Goal: Transaction & Acquisition: Purchase product/service

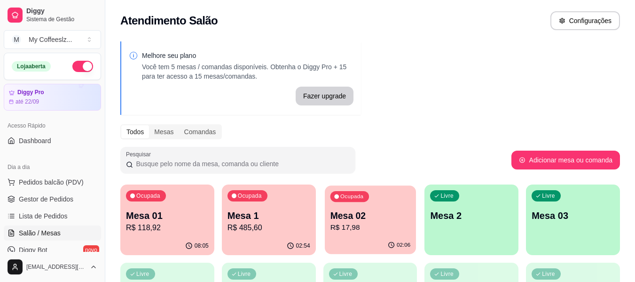
click at [377, 230] on p "R$ 17,98" at bounding box center [370, 227] width 80 height 11
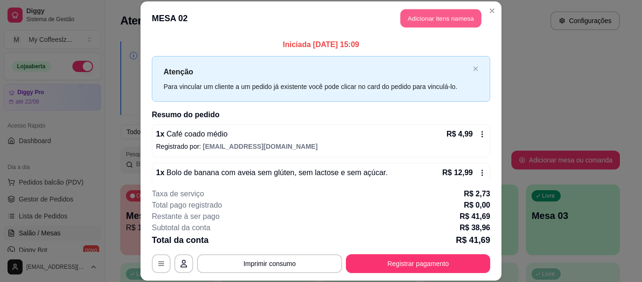
click at [435, 12] on button "Adicionar itens na mesa" at bounding box center [441, 18] width 81 height 18
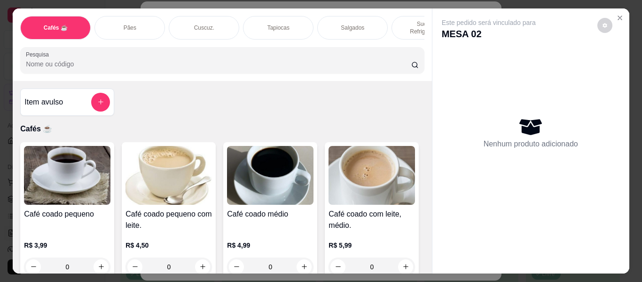
click at [399, 16] on div "Sucos e Refrigerantes" at bounding box center [427, 28] width 71 height 24
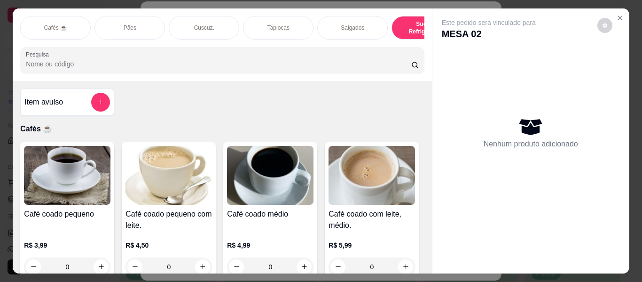
scroll to position [25, 0]
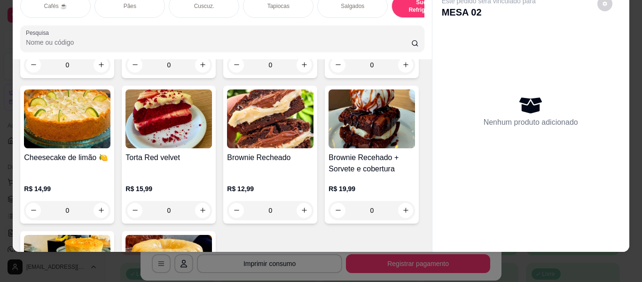
type input "1"
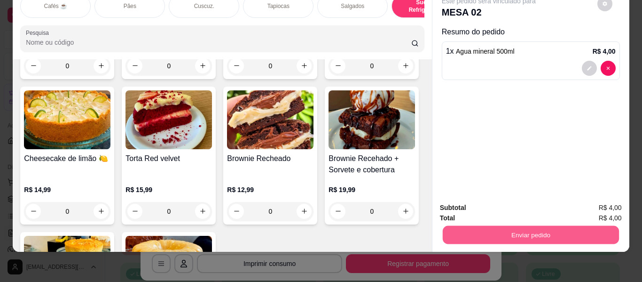
click at [481, 226] on button "Enviar pedido" at bounding box center [531, 235] width 176 height 18
click at [471, 204] on button "Não registrar e enviar pedido" at bounding box center [500, 205] width 98 height 18
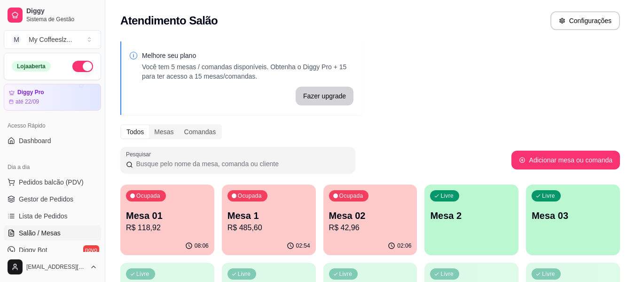
click at [475, 233] on div "Livre Mesa 2" at bounding box center [472, 213] width 94 height 59
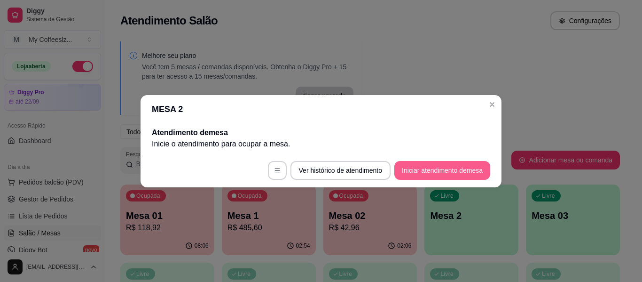
click at [427, 170] on button "Iniciar atendimento de mesa" at bounding box center [443, 170] width 96 height 19
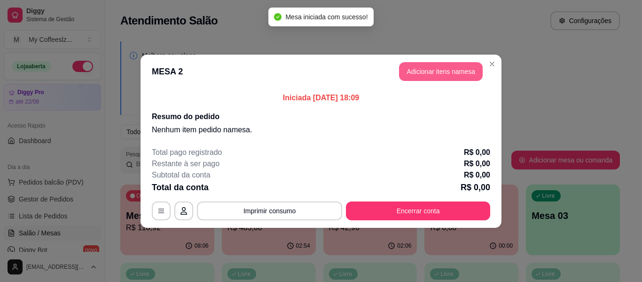
click at [439, 69] on button "Adicionar itens na mesa" at bounding box center [441, 71] width 84 height 19
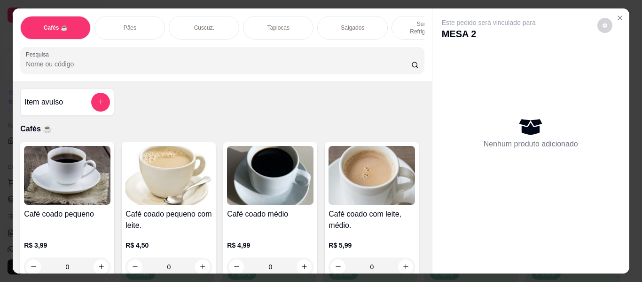
click at [358, 24] on p "Salgados" at bounding box center [353, 28] width 24 height 8
click at [358, 47] on div "Pesquisa" at bounding box center [222, 60] width 404 height 26
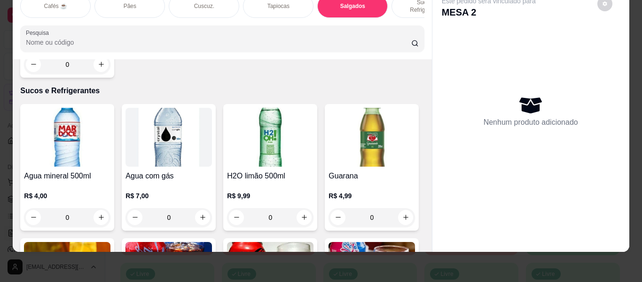
scroll to position [3179, 0]
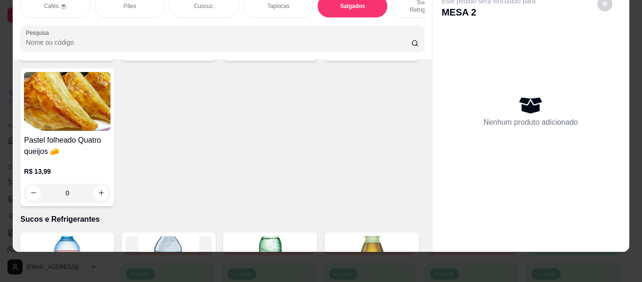
type input "1"
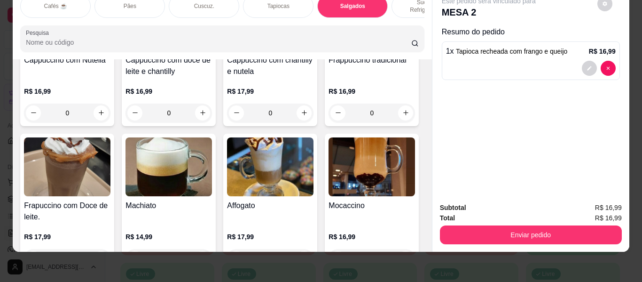
scroll to position [1082, 0]
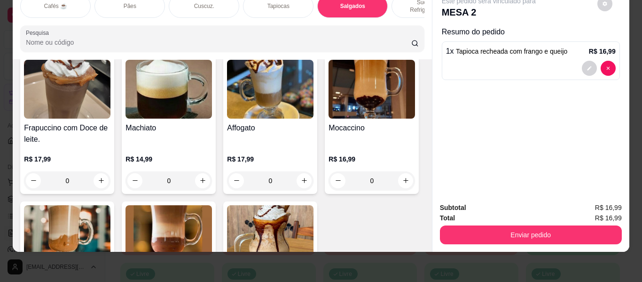
type input "1"
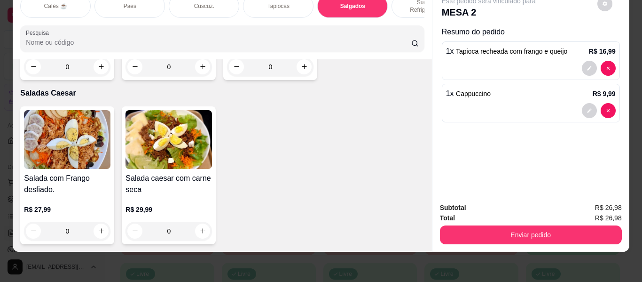
scroll to position [5690, 0]
type input "1"
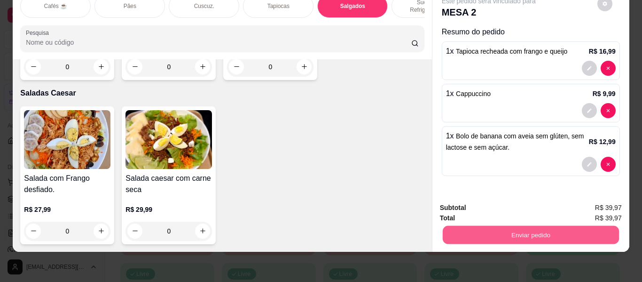
click at [507, 226] on button "Enviar pedido" at bounding box center [531, 235] width 176 height 18
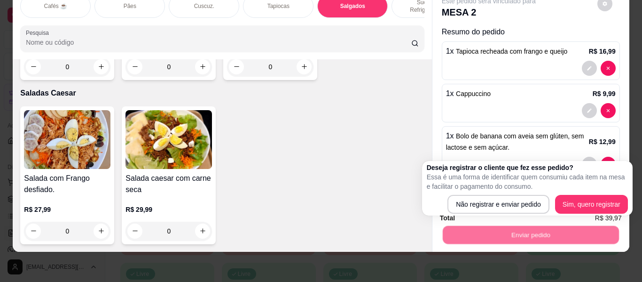
click at [516, 192] on div "Deseja registrar o cliente que fez esse pedido? Essa é uma forma de identificar…" at bounding box center [527, 188] width 201 height 51
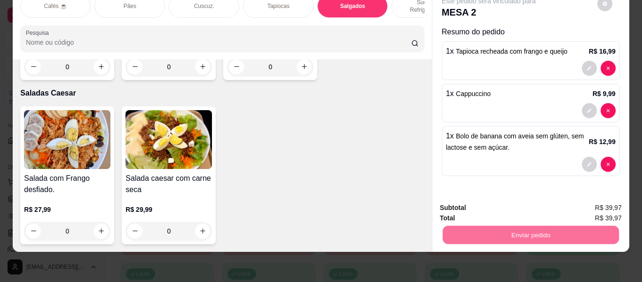
click at [512, 198] on button "Não registrar e enviar pedido" at bounding box center [500, 205] width 98 height 18
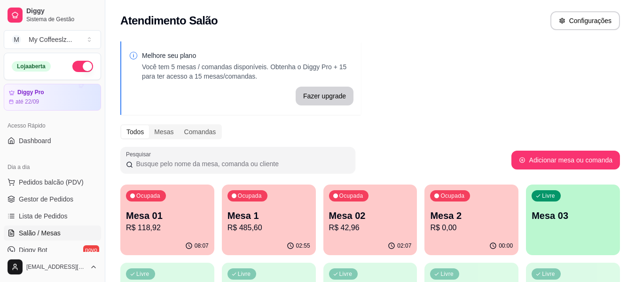
click at [569, 225] on div "Livre Mesa 03" at bounding box center [573, 213] width 94 height 59
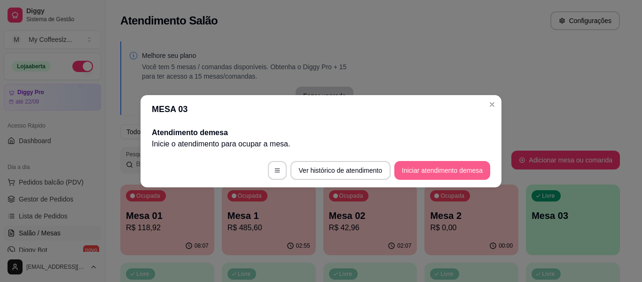
click at [429, 168] on button "Iniciar atendimento de mesa" at bounding box center [443, 170] width 96 height 19
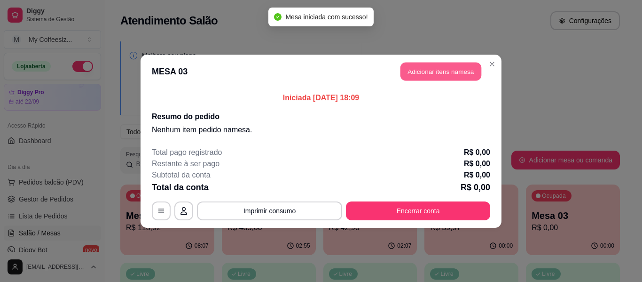
click at [435, 71] on button "Adicionar itens na mesa" at bounding box center [441, 71] width 81 height 18
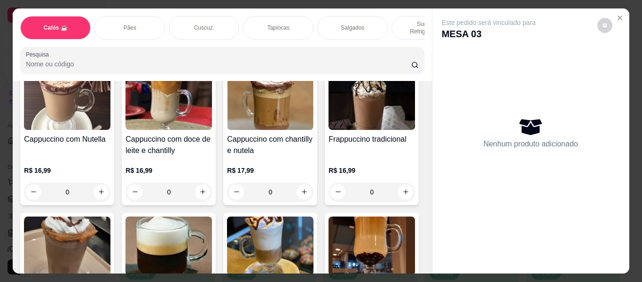
scroll to position [1035, 0]
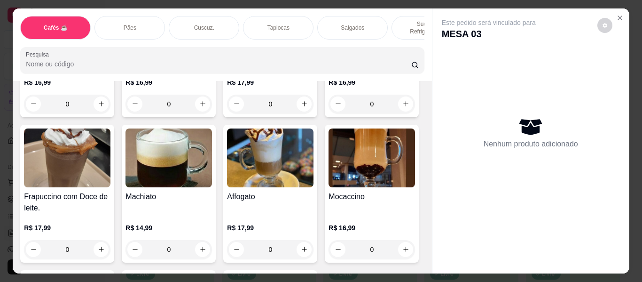
type input "2"
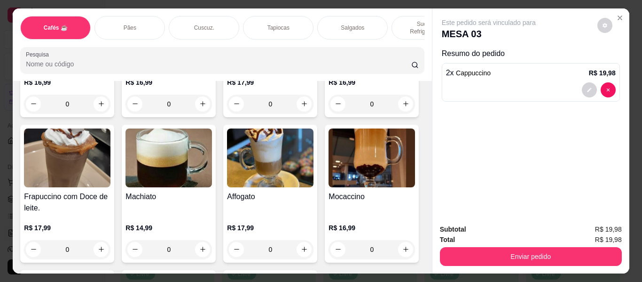
click at [402, 16] on div "Sucos e Refrigerantes" at bounding box center [427, 28] width 71 height 24
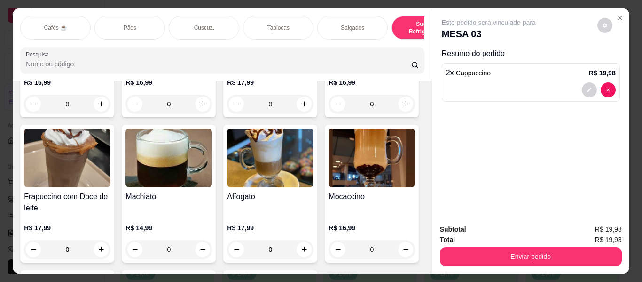
scroll to position [25, 0]
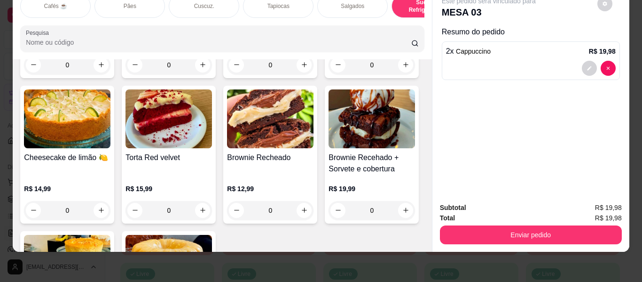
type input "1"
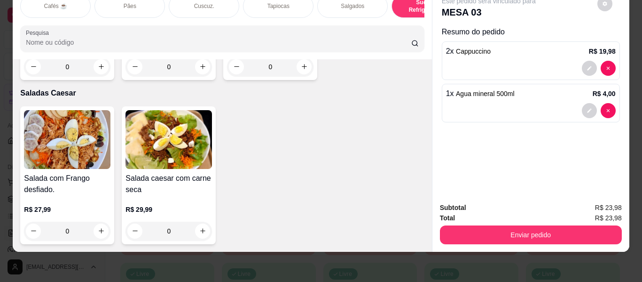
scroll to position [6173, 0]
click at [360, 4] on div "Salgados" at bounding box center [352, 6] width 71 height 24
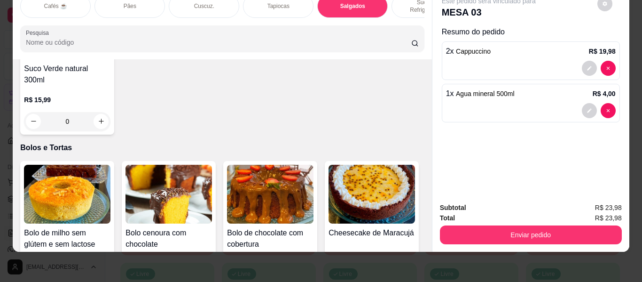
scroll to position [4166, 0]
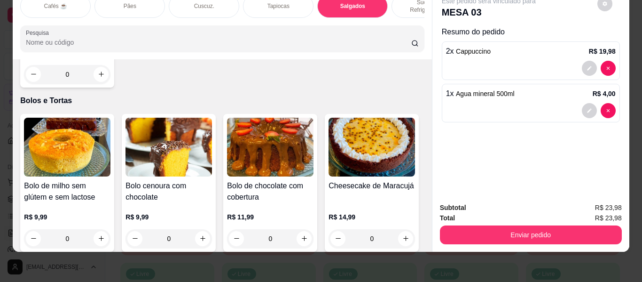
type input "1"
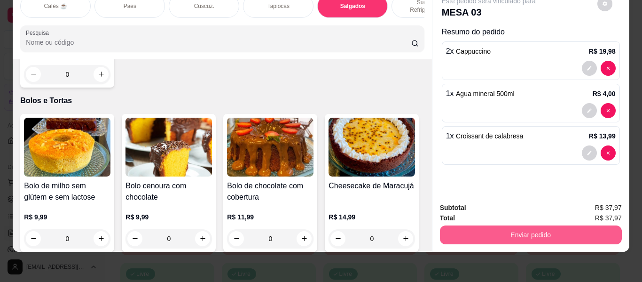
click at [481, 231] on button "Enviar pedido" at bounding box center [531, 234] width 182 height 19
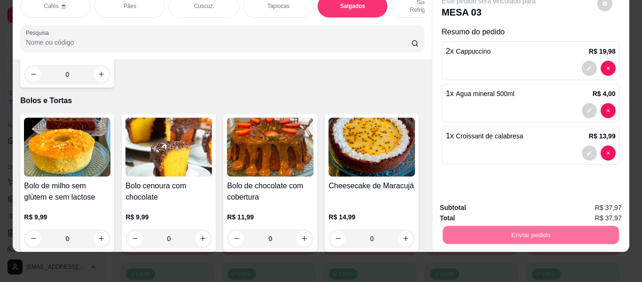
click at [491, 210] on button "Não registrar e enviar pedido" at bounding box center [499, 207] width 95 height 17
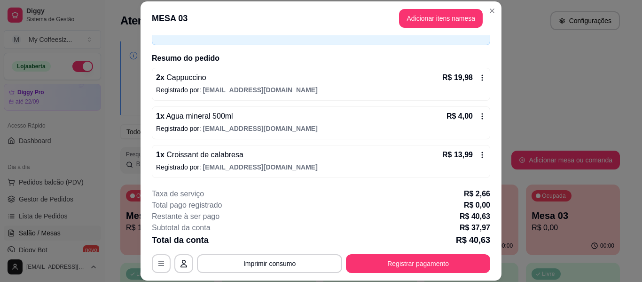
scroll to position [57, 0]
click at [479, 77] on icon at bounding box center [483, 77] width 8 height 8
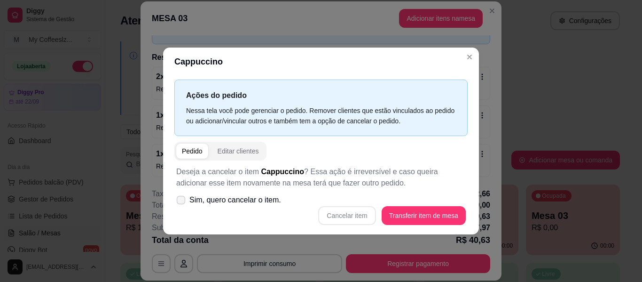
click at [183, 198] on icon at bounding box center [180, 199] width 7 height 5
click at [182, 201] on input "Sim, quero cancelar o item." at bounding box center [179, 204] width 6 height 6
checkbox input "true"
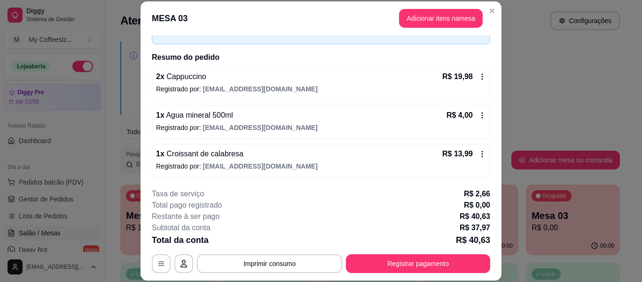
click at [479, 76] on icon at bounding box center [483, 77] width 8 height 8
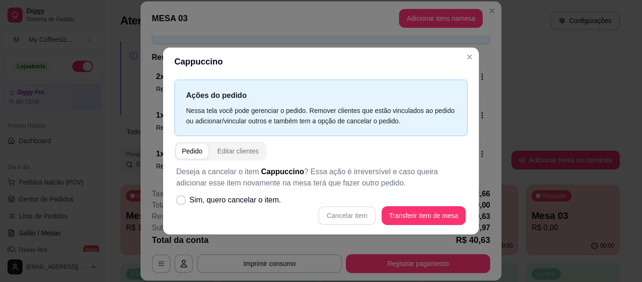
click at [341, 213] on div "Cancelar item Transferir item de mesa" at bounding box center [321, 215] width 290 height 19
click at [183, 194] on label "Sim, quero cancelar o item." at bounding box center [229, 199] width 112 height 19
click at [182, 201] on input "Sim, quero cancelar o item." at bounding box center [179, 204] width 6 height 6
checkbox input "true"
click at [341, 214] on button "Cancelar item" at bounding box center [346, 215] width 57 height 19
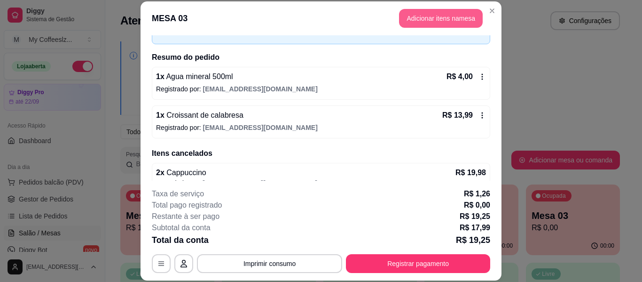
click at [424, 18] on button "Adicionar itens na mesa" at bounding box center [441, 18] width 84 height 19
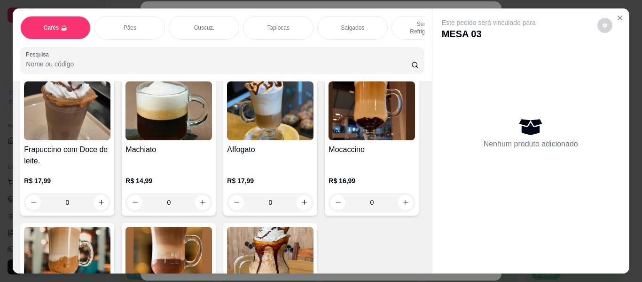
scroll to position [1129, 0]
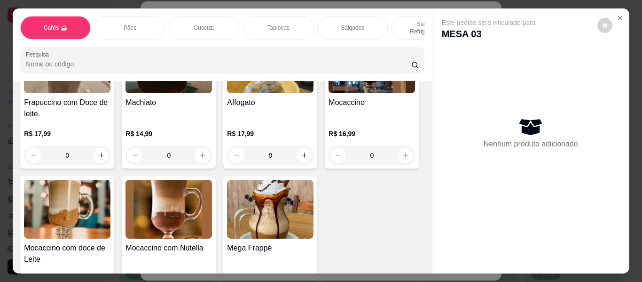
type input "1"
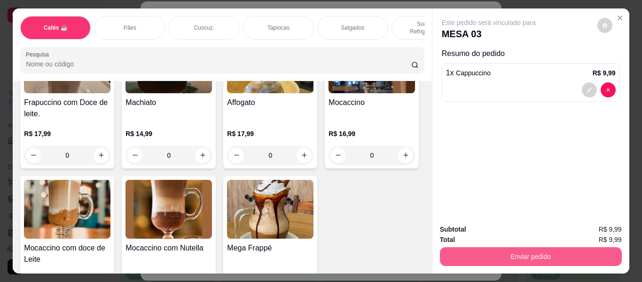
click at [513, 256] on button "Enviar pedido" at bounding box center [531, 256] width 182 height 19
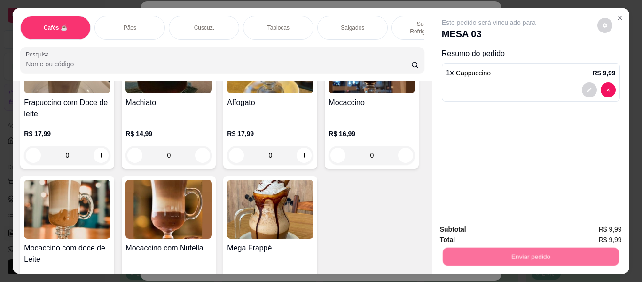
click at [505, 222] on button "Não registrar e enviar pedido" at bounding box center [500, 230] width 98 height 18
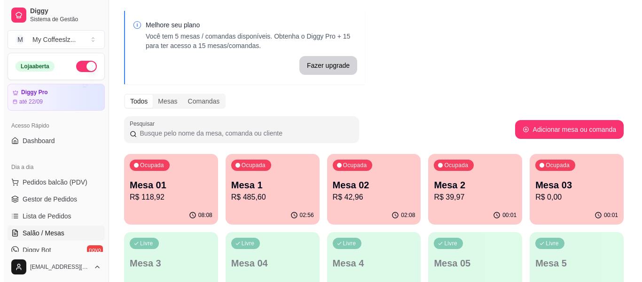
scroll to position [47, 0]
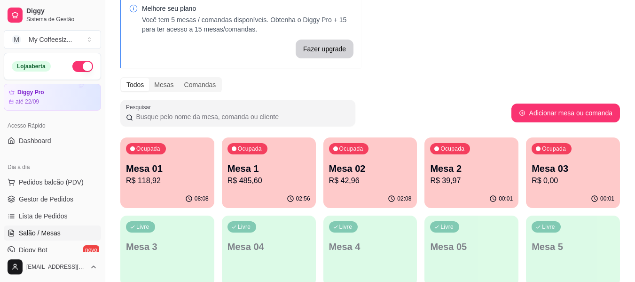
click at [563, 167] on p "Mesa 03" at bounding box center [573, 168] width 83 height 13
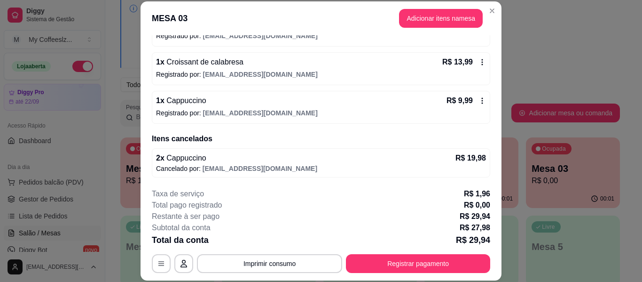
scroll to position [111, 0]
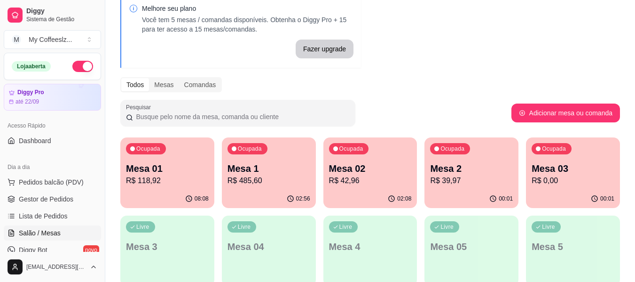
click at [494, 190] on div "00:01" at bounding box center [472, 199] width 94 height 18
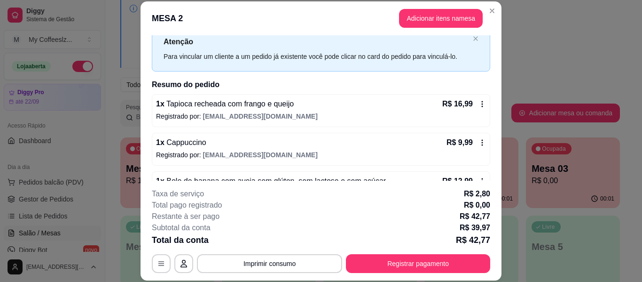
scroll to position [57, 0]
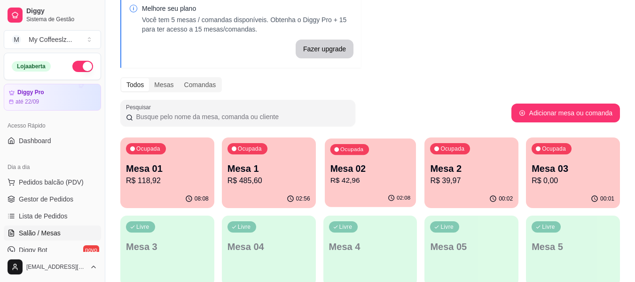
click at [388, 182] on p "R$ 42,96" at bounding box center [370, 180] width 80 height 11
click at [558, 182] on p "R$ 27,98" at bounding box center [573, 180] width 83 height 11
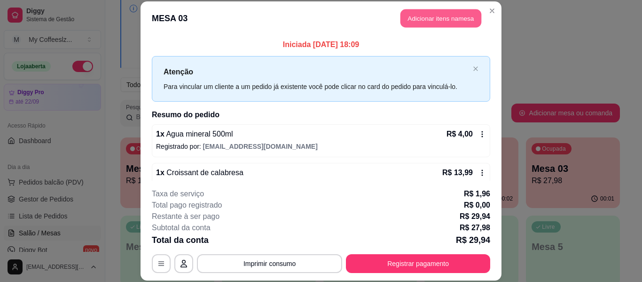
click at [423, 17] on button "Adicionar itens na mesa" at bounding box center [441, 18] width 81 height 18
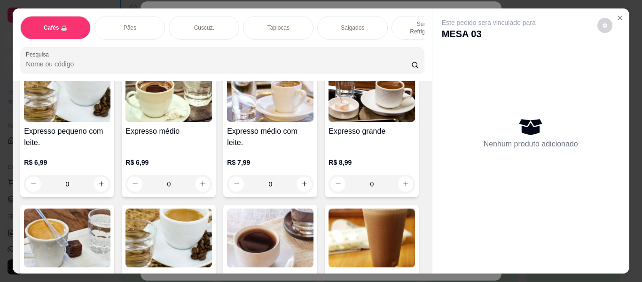
scroll to position [517, 0]
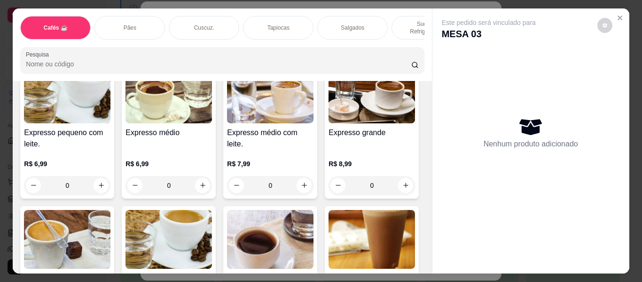
click at [403, 44] on icon "increase-product-quantity" at bounding box center [406, 40] width 7 height 7
type input "1"
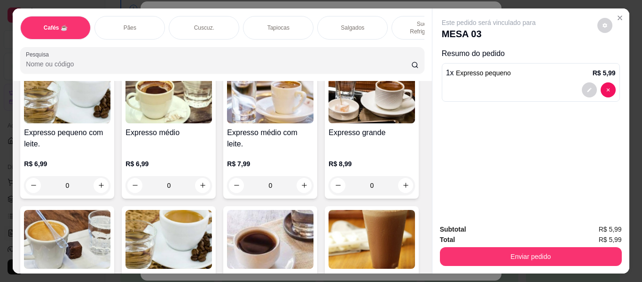
click at [198, 24] on p "Cuscuz." at bounding box center [204, 28] width 20 height 8
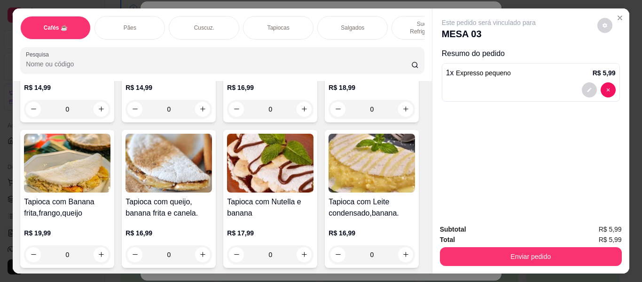
scroll to position [25, 0]
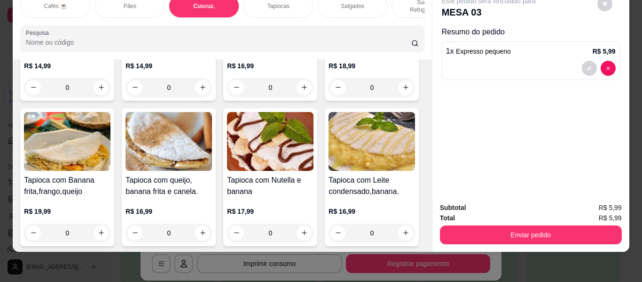
type input "1"
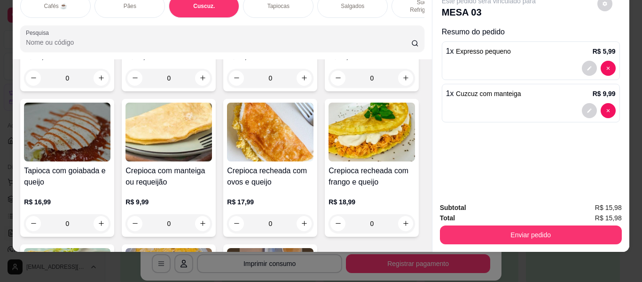
scroll to position [2582, 0]
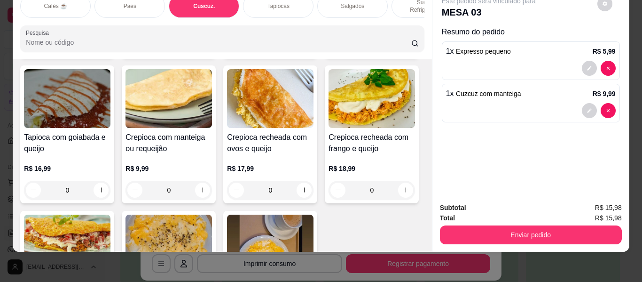
click at [393, 0] on div "Sucos e Refrigerantes" at bounding box center [427, 6] width 71 height 24
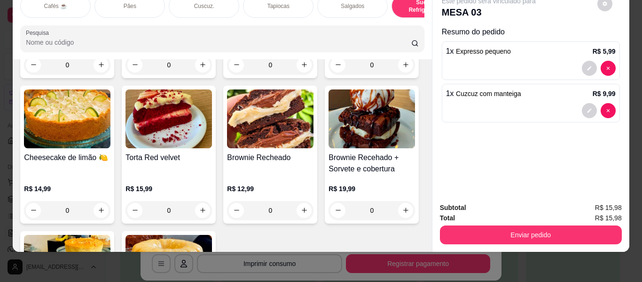
type input "1"
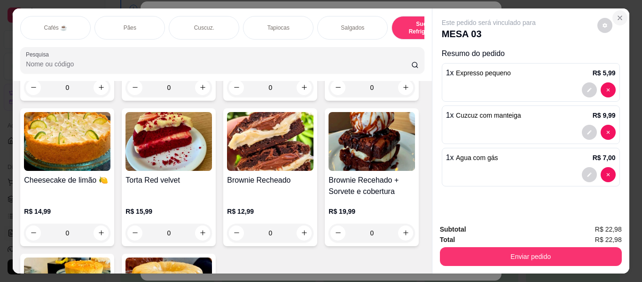
click at [618, 14] on icon "Close" at bounding box center [621, 18] width 8 height 8
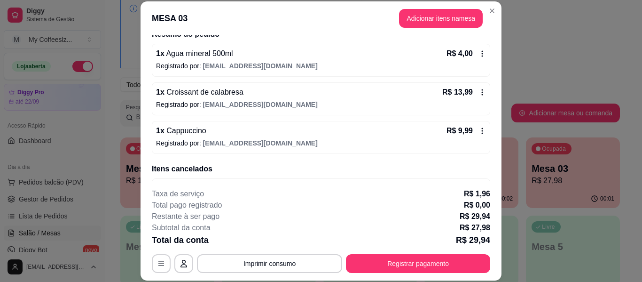
scroll to position [64, 0]
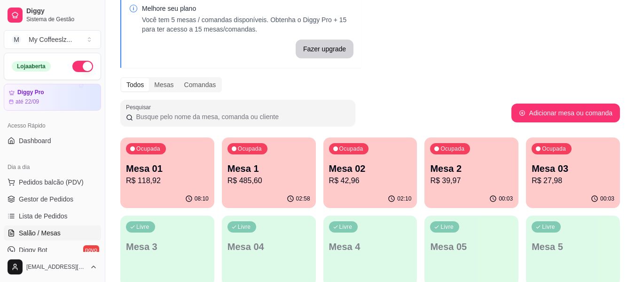
click at [459, 180] on p "R$ 39,97" at bounding box center [471, 180] width 83 height 11
click at [482, 181] on p "R$ 39,97" at bounding box center [471, 180] width 83 height 11
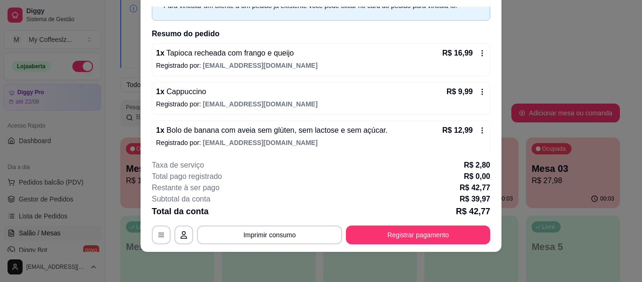
scroll to position [57, 0]
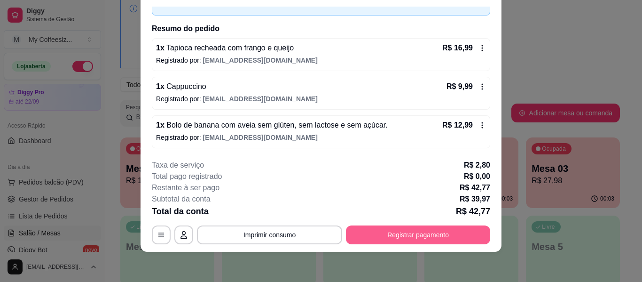
click at [409, 234] on button "Registrar pagamento" at bounding box center [418, 234] width 144 height 19
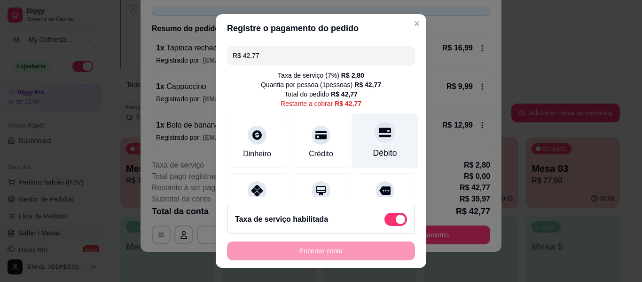
click at [379, 137] on icon at bounding box center [385, 132] width 12 height 12
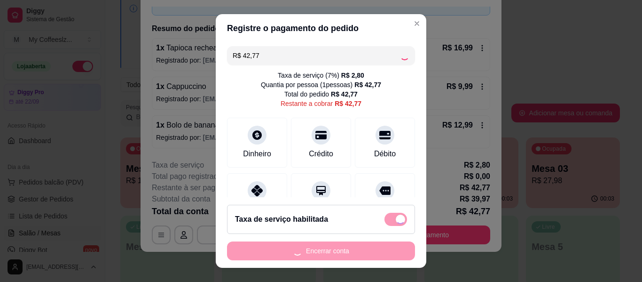
type input "R$ 0,00"
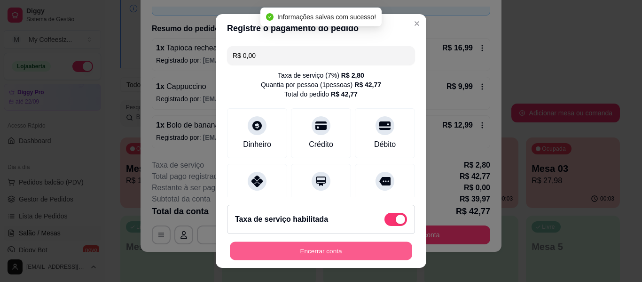
click at [319, 252] on button "Encerrar conta" at bounding box center [321, 251] width 182 height 18
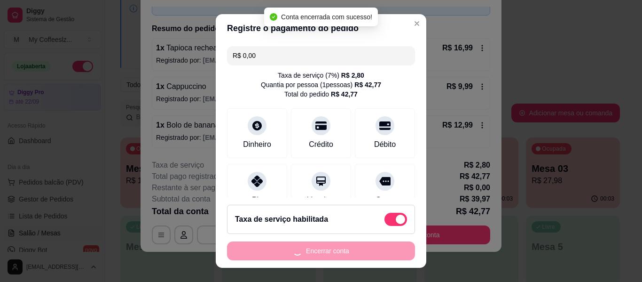
scroll to position [0, 0]
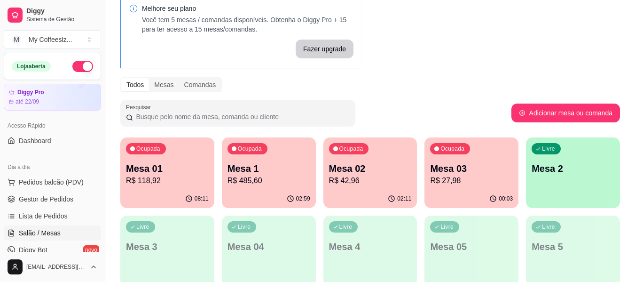
click at [561, 186] on div "Livre Mesa 2" at bounding box center [573, 166] width 94 height 59
click at [558, 177] on div "Livre Mesa 2" at bounding box center [573, 166] width 94 height 59
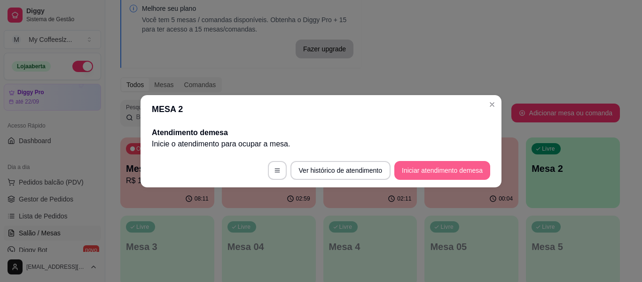
click at [443, 168] on button "Iniciar atendimento de mesa" at bounding box center [443, 170] width 96 height 19
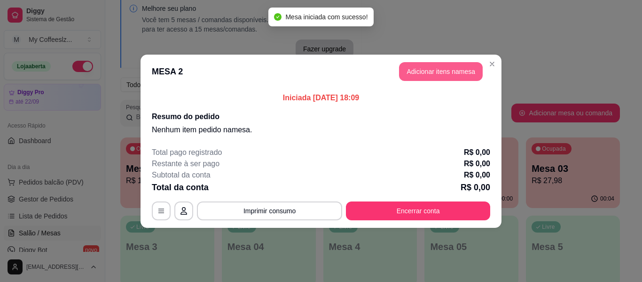
click at [420, 73] on button "Adicionar itens na mesa" at bounding box center [441, 71] width 84 height 19
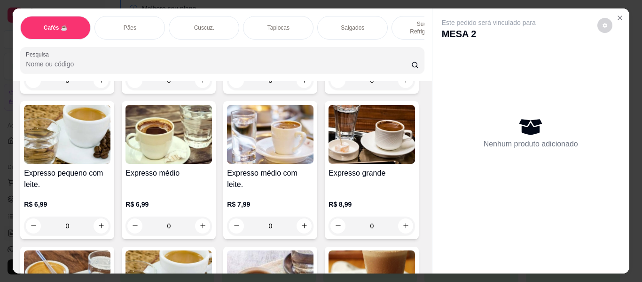
scroll to position [564, 0]
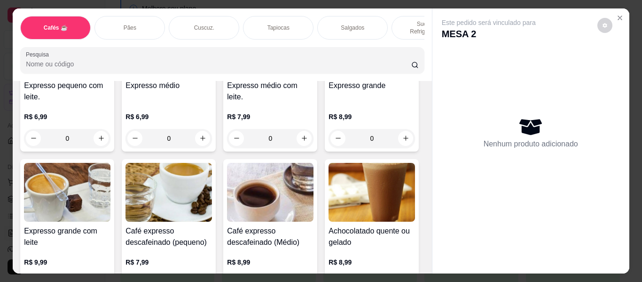
type input "1"
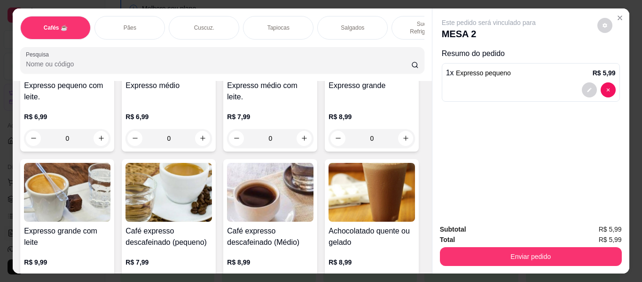
click at [199, 24] on p "Cuscuz." at bounding box center [204, 28] width 20 height 8
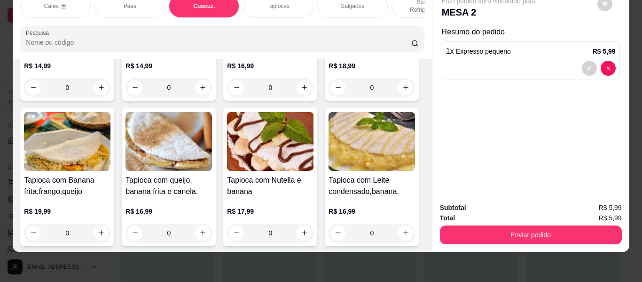
type input "1"
click at [402, 0] on div "Sucos e Refrigerantes" at bounding box center [427, 6] width 71 height 24
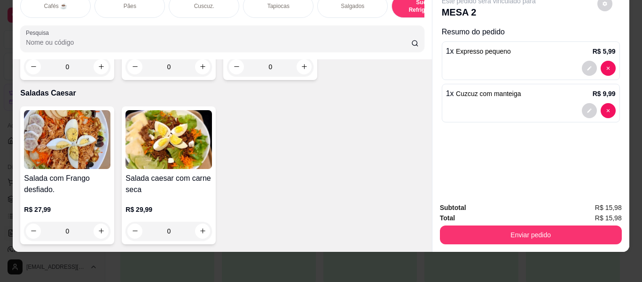
scroll to position [5656, 0]
type input "1"
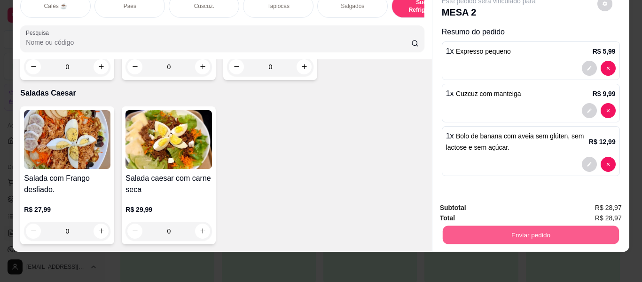
click at [522, 226] on button "Enviar pedido" at bounding box center [531, 235] width 176 height 18
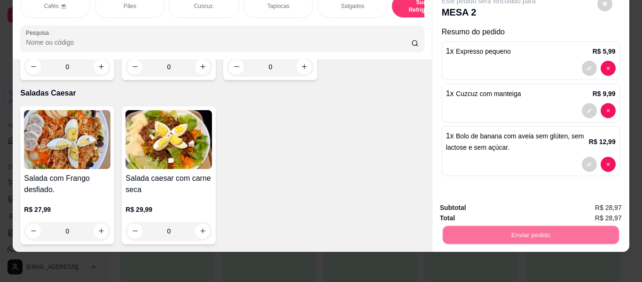
click at [516, 204] on button "Não registrar e enviar pedido" at bounding box center [500, 204] width 98 height 18
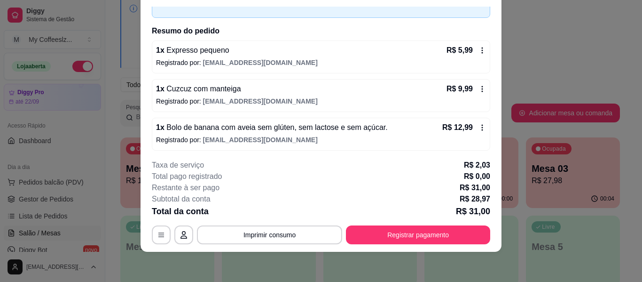
scroll to position [57, 0]
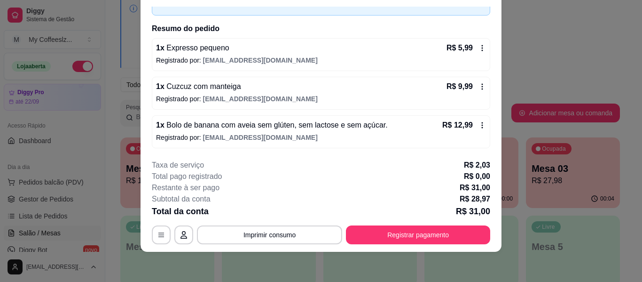
click at [479, 123] on icon at bounding box center [483, 125] width 8 height 8
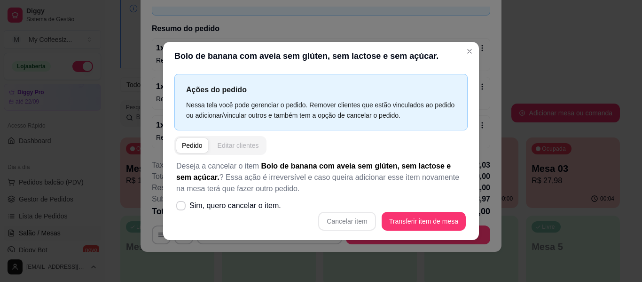
click at [230, 143] on div "Editar clientes" at bounding box center [238, 145] width 41 height 9
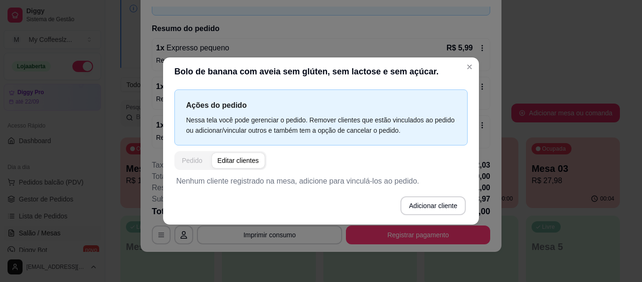
click at [195, 160] on div "Pedido" at bounding box center [192, 160] width 21 height 9
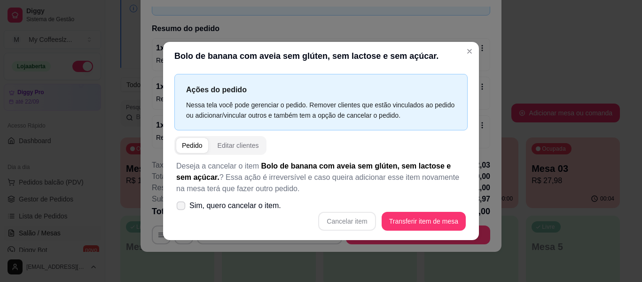
click at [183, 206] on icon at bounding box center [180, 205] width 7 height 5
click at [182, 207] on input "Sim, quero cancelar o item." at bounding box center [179, 210] width 6 height 6
checkbox input "true"
click at [348, 219] on button "Cancelar item" at bounding box center [347, 221] width 56 height 18
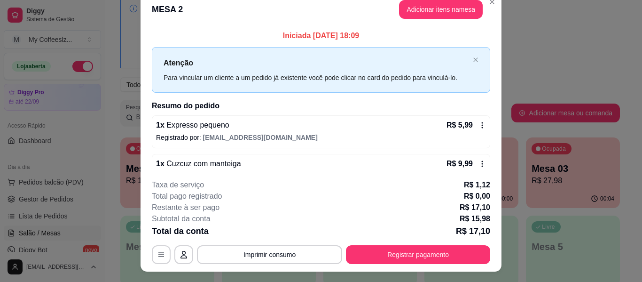
scroll to position [0, 0]
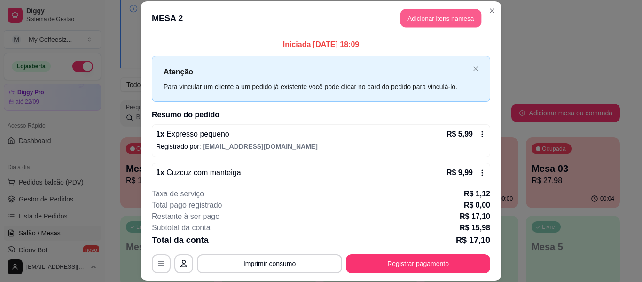
click at [443, 16] on button "Adicionar itens na mesa" at bounding box center [441, 18] width 81 height 18
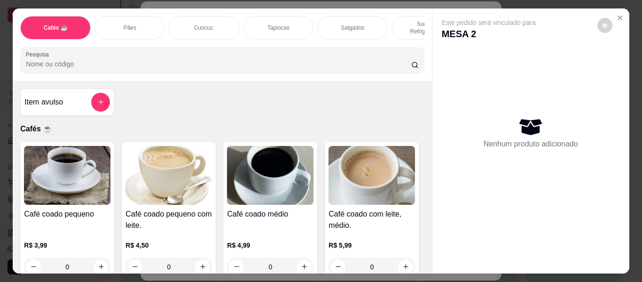
click at [408, 22] on p "Sucos e Refrigerantes" at bounding box center [427, 27] width 55 height 15
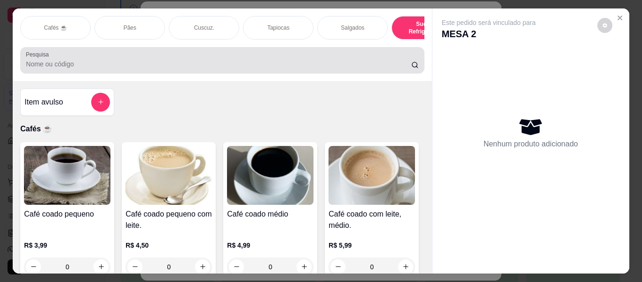
scroll to position [25, 0]
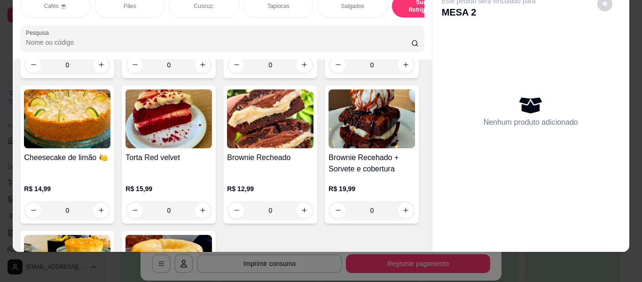
type input "1"
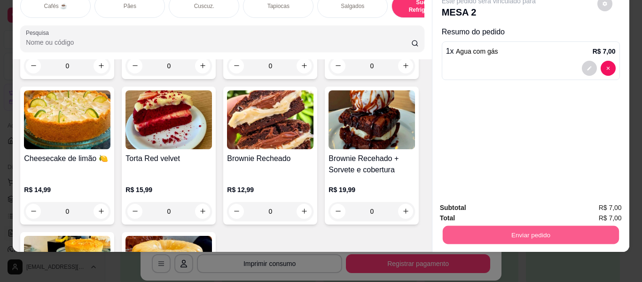
click at [517, 226] on button "Enviar pedido" at bounding box center [531, 235] width 176 height 18
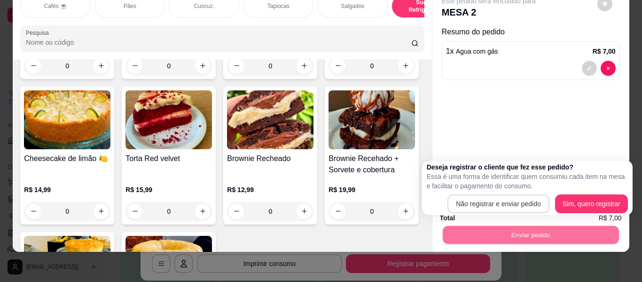
click at [513, 206] on button "Não registrar e enviar pedido" at bounding box center [499, 203] width 102 height 19
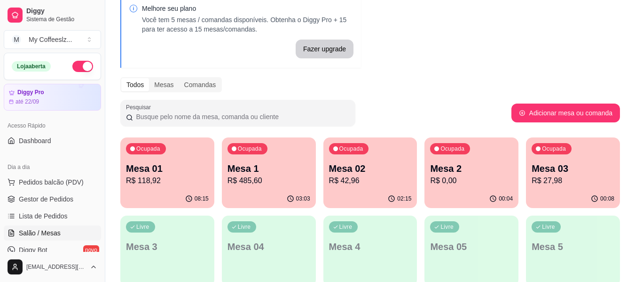
click at [375, 187] on div "Ocupada Mesa 02 R$ 42,96" at bounding box center [371, 163] width 94 height 52
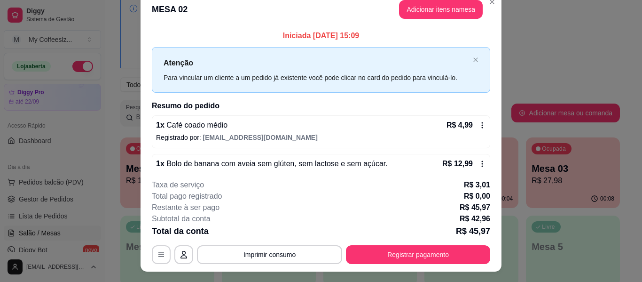
scroll to position [0, 0]
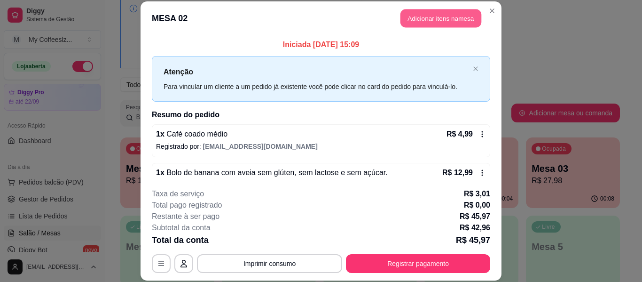
click at [440, 17] on button "Adicionar itens na mesa" at bounding box center [441, 18] width 81 height 18
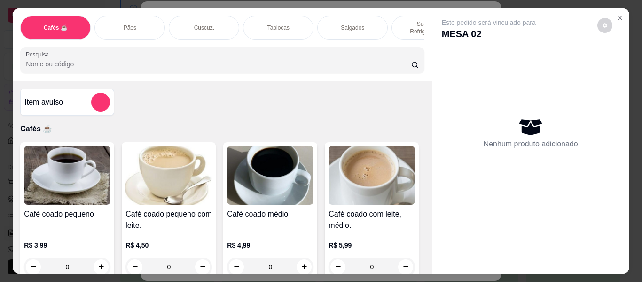
click at [139, 17] on div "Pães" at bounding box center [130, 28] width 71 height 24
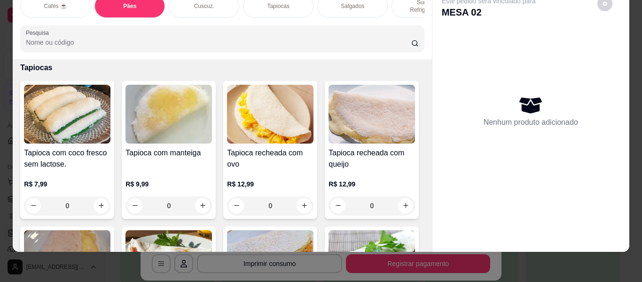
scroll to position [2217, 0]
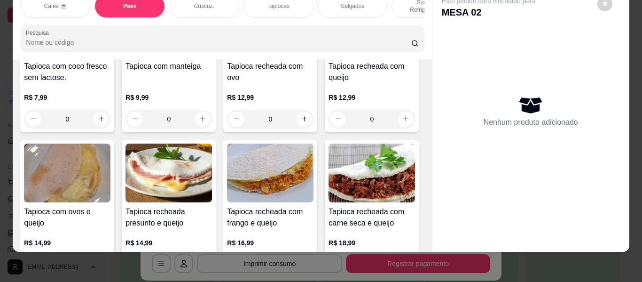
type input "1"
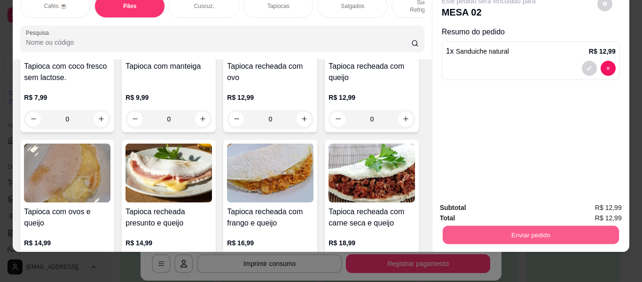
click at [463, 226] on button "Enviar pedido" at bounding box center [531, 235] width 176 height 18
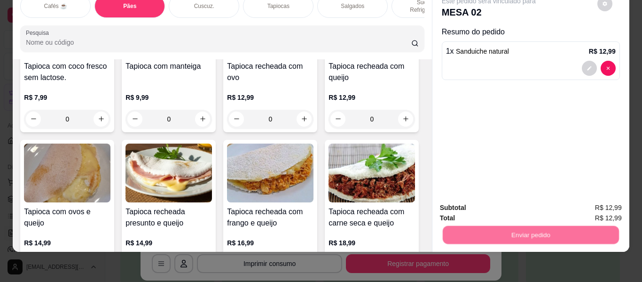
click at [479, 197] on button "Não registrar e enviar pedido" at bounding box center [499, 203] width 102 height 19
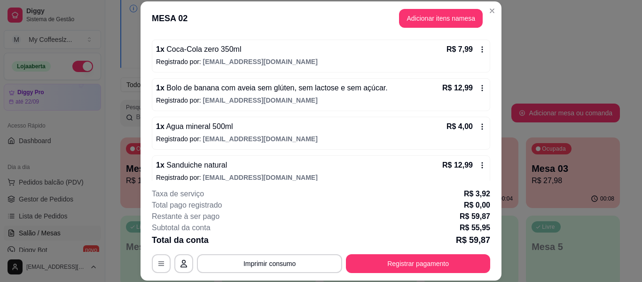
scroll to position [173, 0]
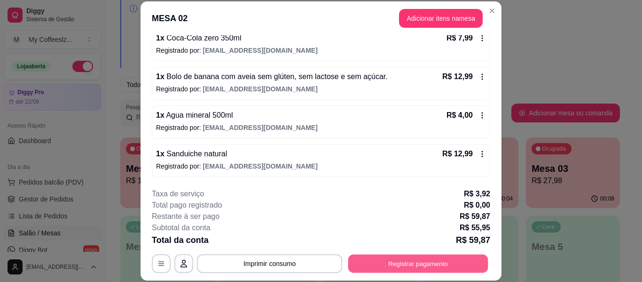
click at [394, 272] on button "Registrar pagamento" at bounding box center [418, 263] width 140 height 18
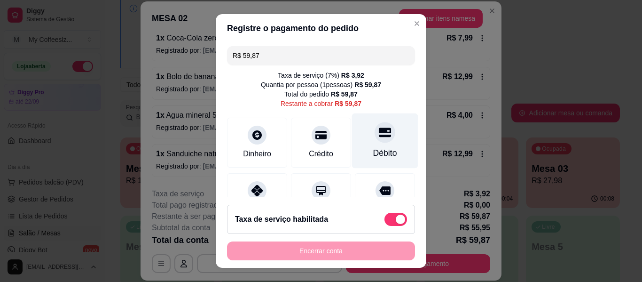
click at [379, 129] on icon at bounding box center [385, 131] width 12 height 9
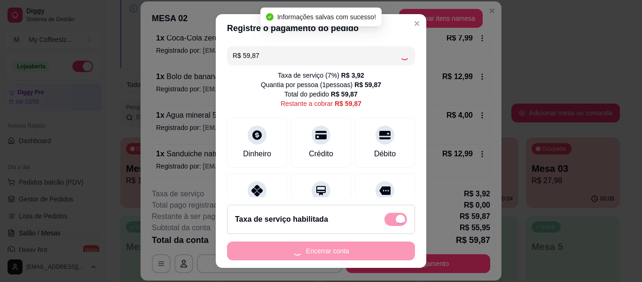
type input "R$ 0,00"
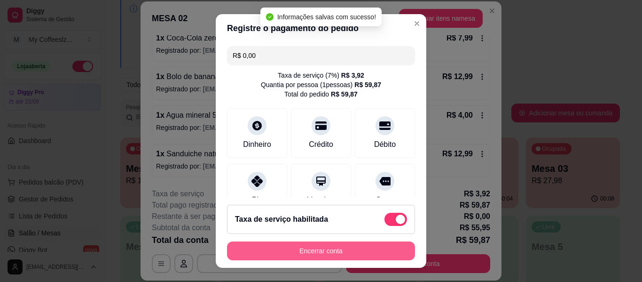
click at [333, 250] on button "Encerrar conta" at bounding box center [321, 250] width 188 height 19
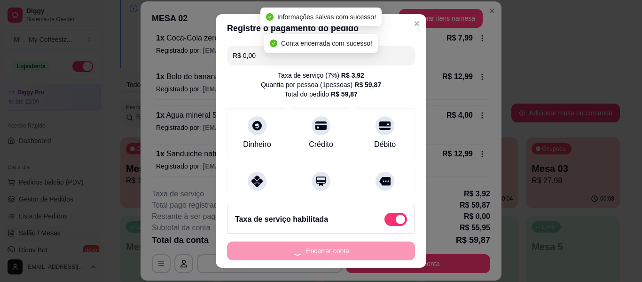
scroll to position [0, 0]
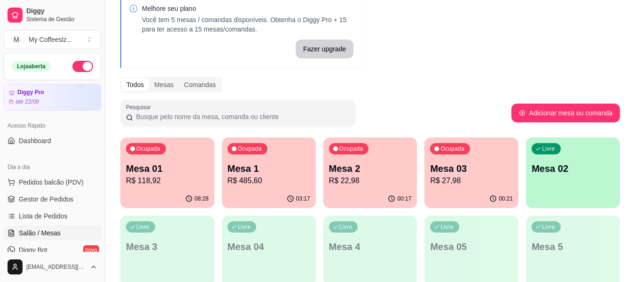
click at [335, 250] on p "Mesa 4" at bounding box center [370, 246] width 83 height 13
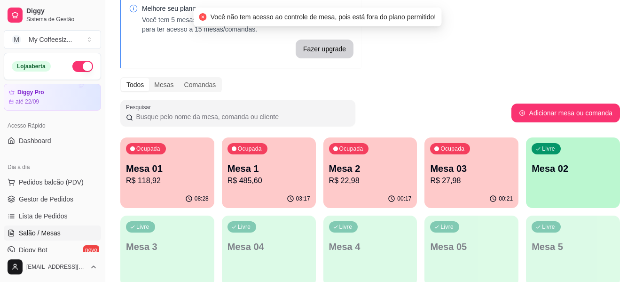
click at [371, 160] on div "Ocupada Mesa 2 R$ 22,98" at bounding box center [371, 163] width 94 height 52
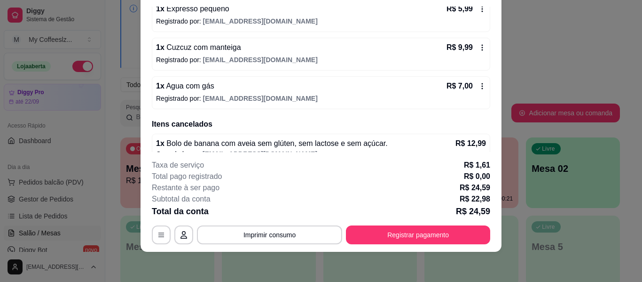
scroll to position [111, 0]
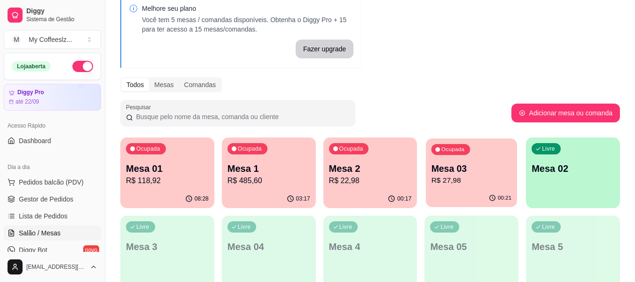
click at [478, 190] on div "00:21" at bounding box center [471, 198] width 91 height 18
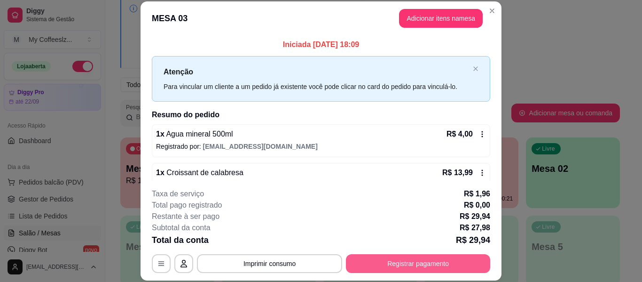
click at [400, 257] on button "Registrar pagamento" at bounding box center [418, 263] width 144 height 19
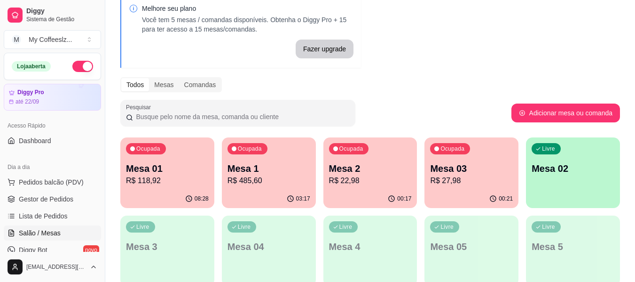
click at [579, 168] on p "Mesa 02" at bounding box center [573, 168] width 83 height 13
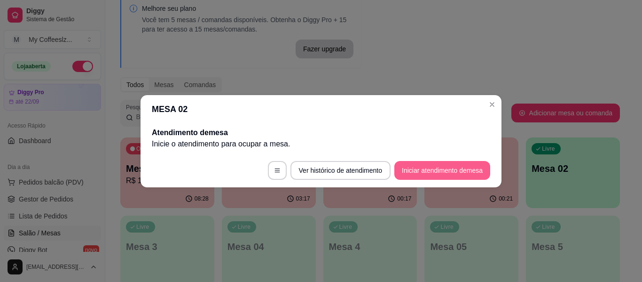
click at [444, 170] on button "Iniciar atendimento de mesa" at bounding box center [443, 170] width 96 height 19
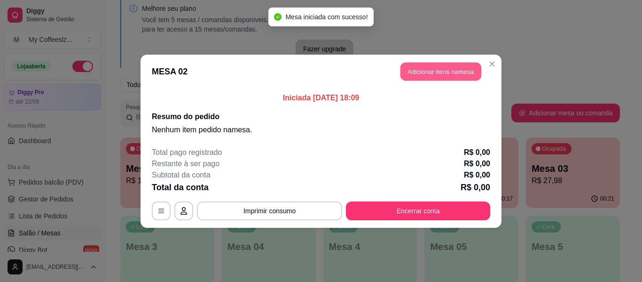
click at [407, 68] on button "Adicionar itens na mesa" at bounding box center [441, 71] width 81 height 18
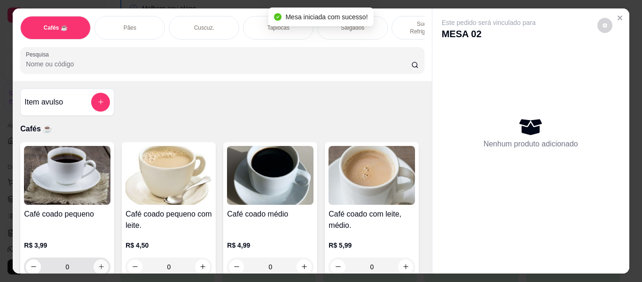
click at [94, 263] on button "increase-product-quantity" at bounding box center [101, 266] width 15 height 15
type input "1"
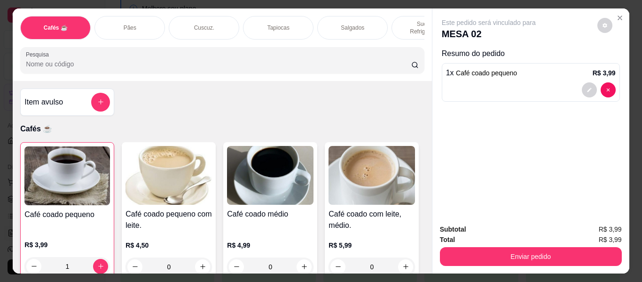
drag, startPoint x: 406, startPoint y: 19, endPoint x: 332, endPoint y: 65, distance: 87.2
click at [405, 20] on p "Sucos e Refrigerantes" at bounding box center [427, 27] width 55 height 15
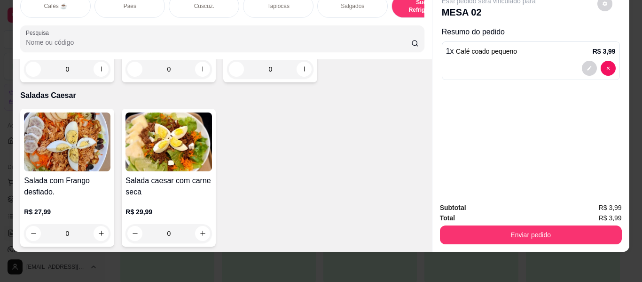
scroll to position [5327, 0]
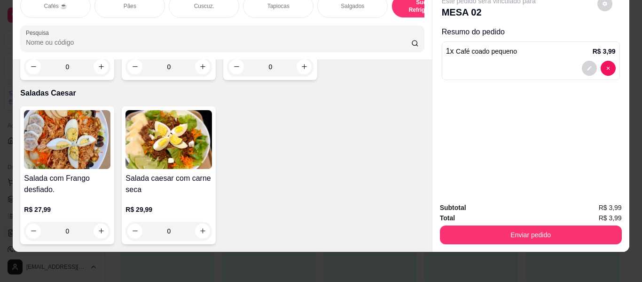
type input "1"
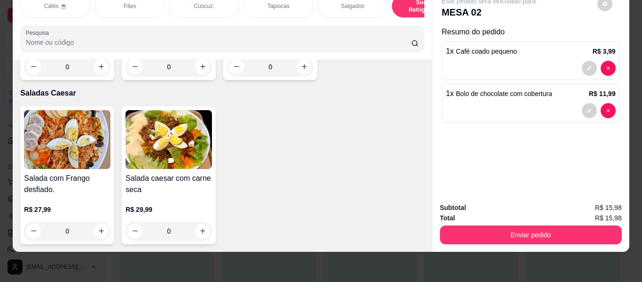
scroll to position [5515, 0]
type input "1"
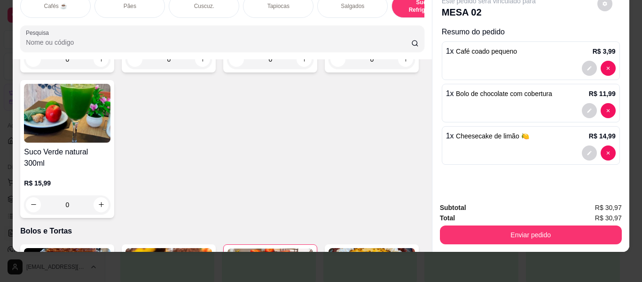
scroll to position [4104, 0]
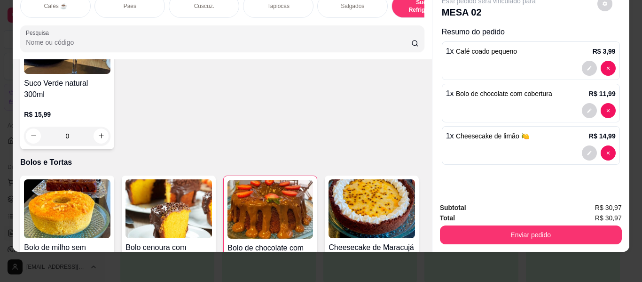
type input "1"
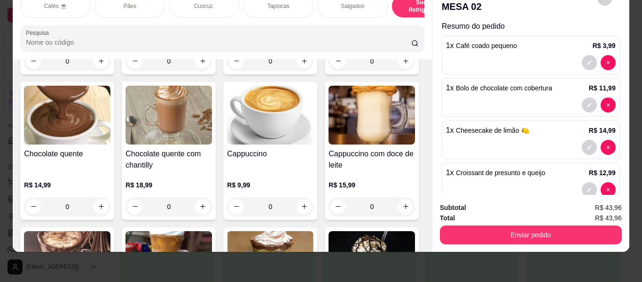
scroll to position [0, 0]
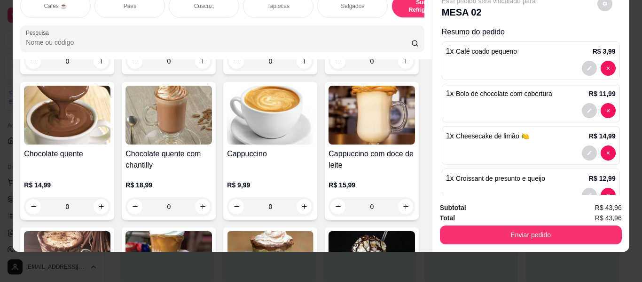
click at [333, 5] on div "Salgados" at bounding box center [352, 6] width 71 height 24
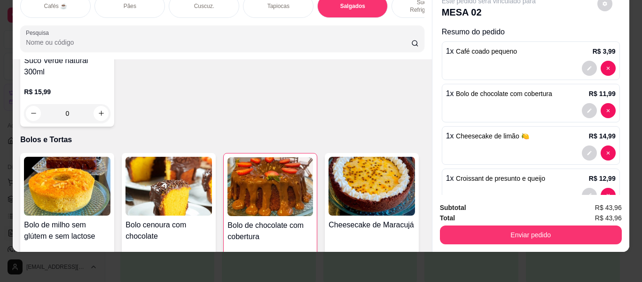
scroll to position [4213, 0]
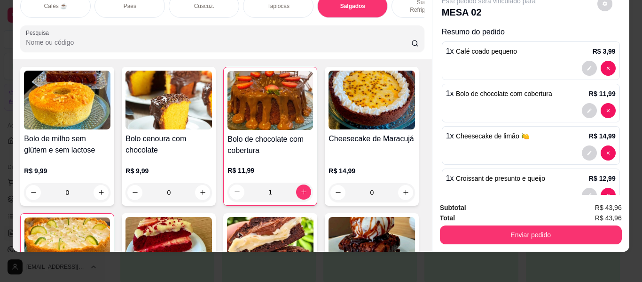
type input "1"
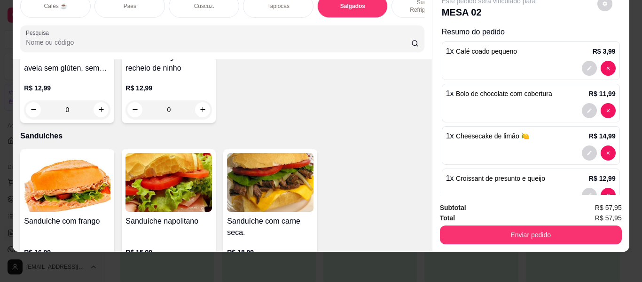
scroll to position [4590, 0]
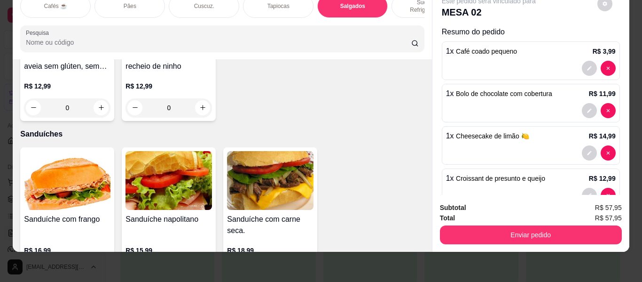
type input "1"
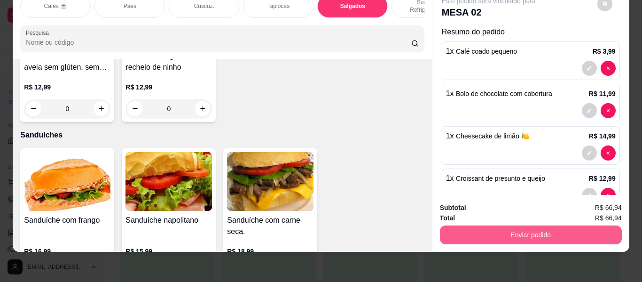
click at [488, 232] on button "Enviar pedido" at bounding box center [531, 234] width 182 height 19
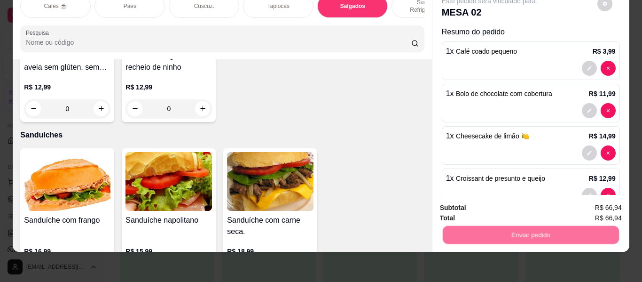
click at [476, 206] on button "Não registrar e enviar pedido" at bounding box center [500, 208] width 98 height 18
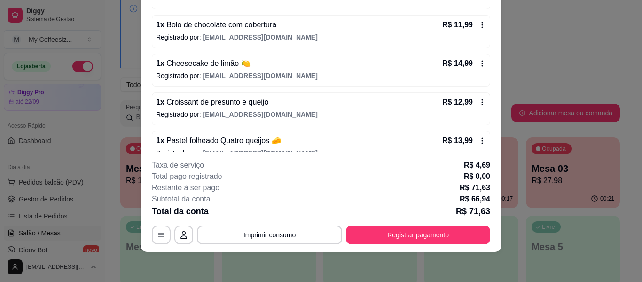
scroll to position [32, 0]
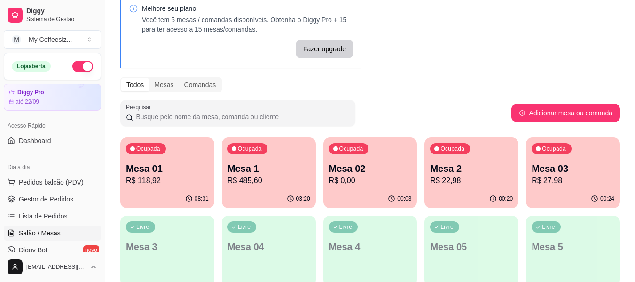
click at [361, 190] on div "00:03" at bounding box center [371, 199] width 94 height 18
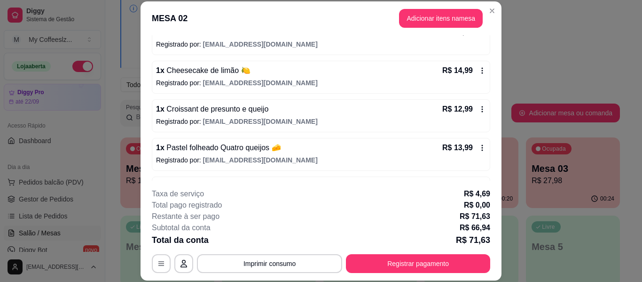
scroll to position [141, 0]
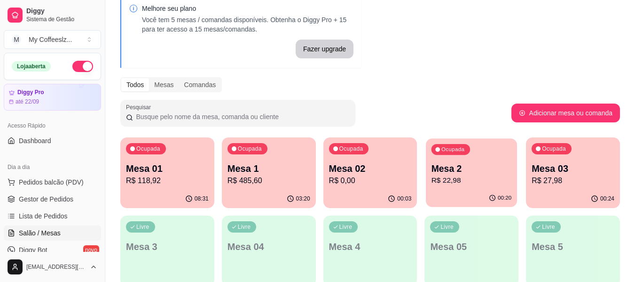
click at [458, 180] on p "R$ 22,98" at bounding box center [472, 180] width 80 height 11
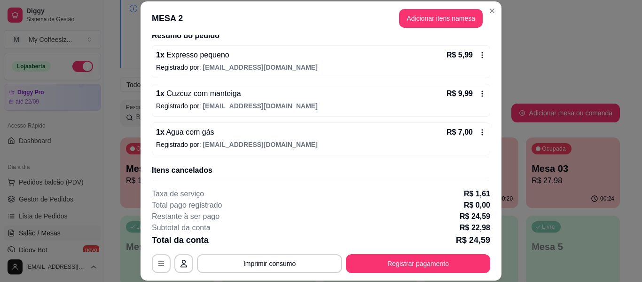
scroll to position [17, 0]
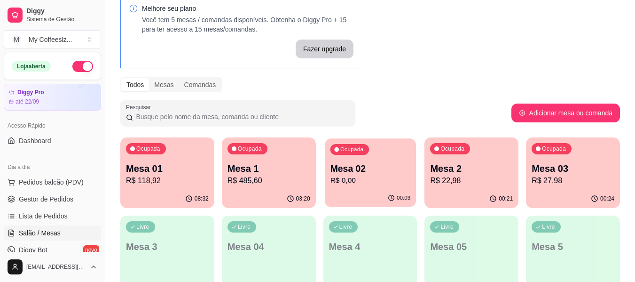
click at [395, 170] on p "Mesa 02" at bounding box center [370, 168] width 80 height 13
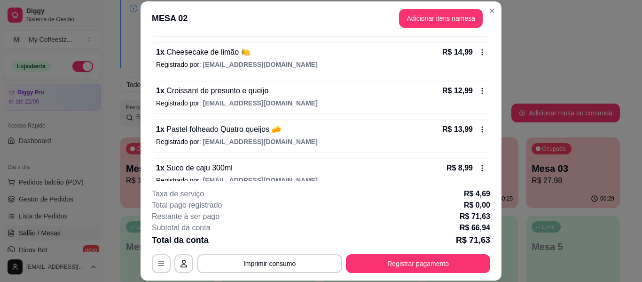
scroll to position [173, 0]
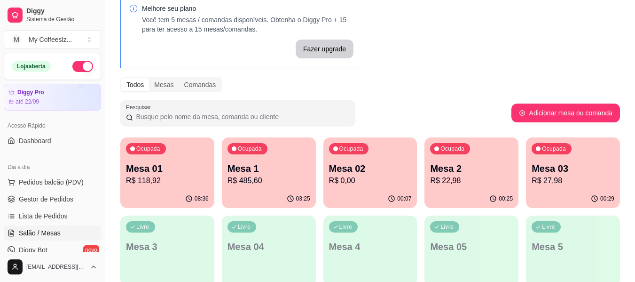
click at [482, 195] on div "00:25" at bounding box center [472, 199] width 94 height 18
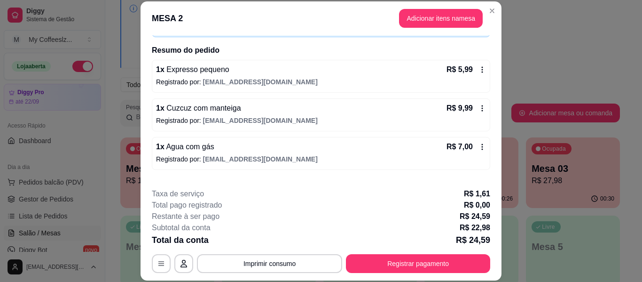
scroll to position [64, 0]
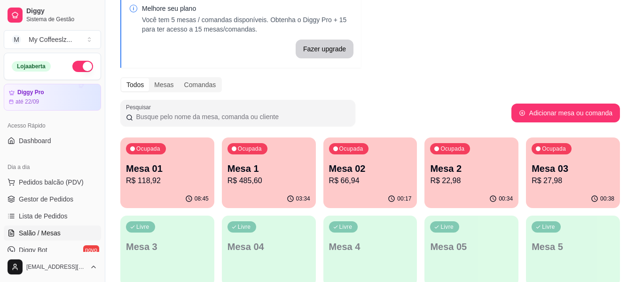
click at [362, 179] on p "R$ 66,94" at bounding box center [370, 180] width 83 height 11
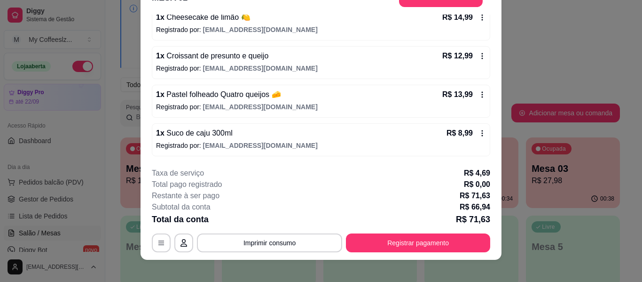
scroll to position [29, 0]
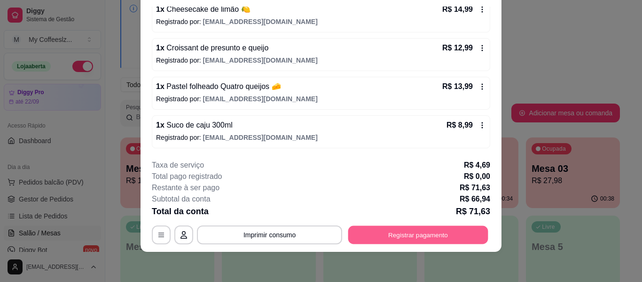
click at [374, 237] on button "Registrar pagamento" at bounding box center [418, 235] width 140 height 18
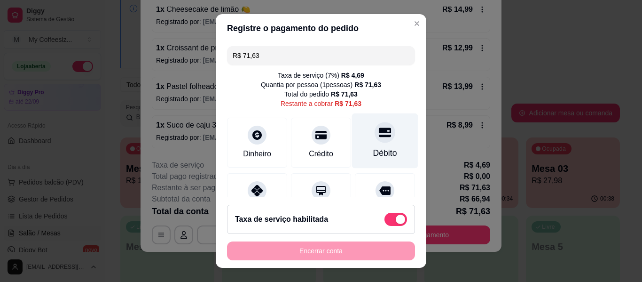
click at [375, 129] on div at bounding box center [385, 132] width 21 height 21
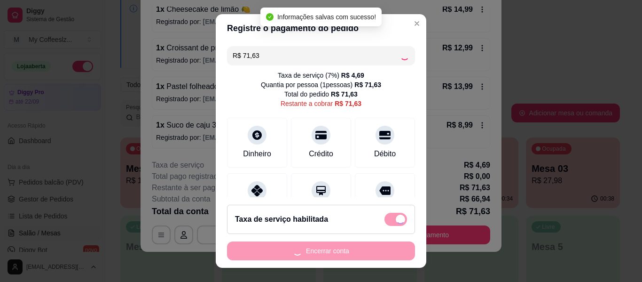
type input "R$ 0,00"
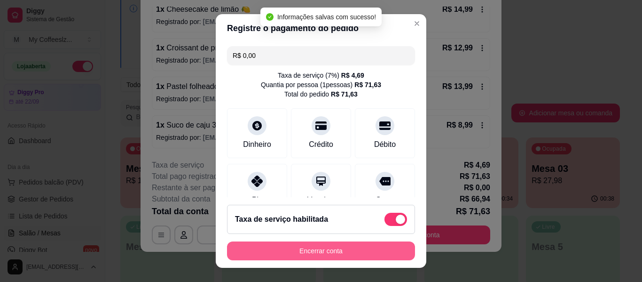
click at [322, 251] on button "Encerrar conta" at bounding box center [321, 250] width 188 height 19
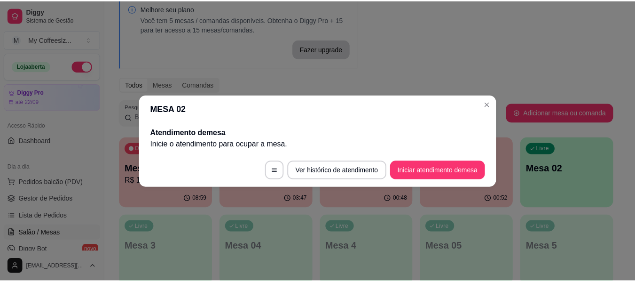
scroll to position [0, 0]
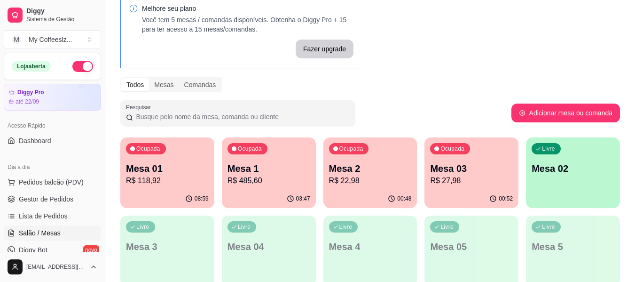
click at [478, 186] on div "Ocupada Mesa 03 R$ 27,98" at bounding box center [472, 163] width 94 height 52
click at [379, 155] on div "Ocupada Mesa 2 R$ 22,98" at bounding box center [370, 163] width 91 height 51
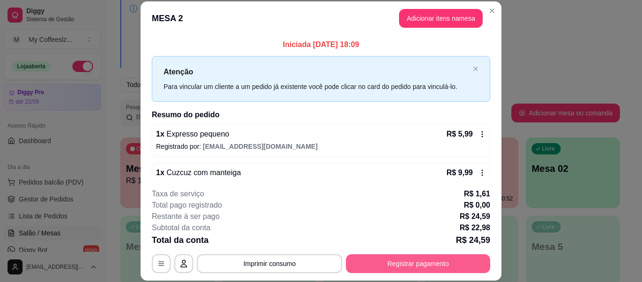
click at [373, 260] on button "Registrar pagamento" at bounding box center [418, 263] width 144 height 19
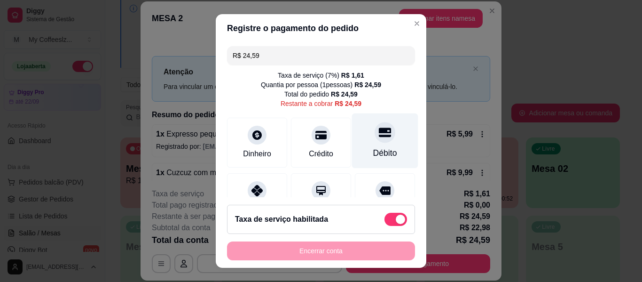
click at [373, 148] on div "Débito" at bounding box center [385, 153] width 24 height 12
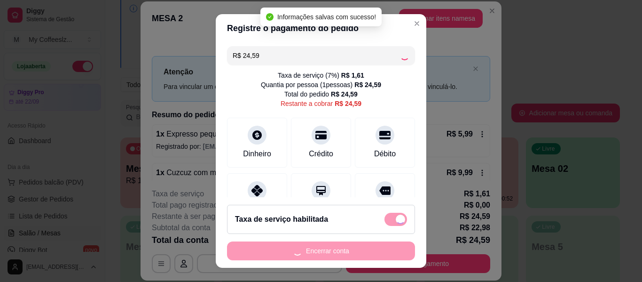
type input "R$ 0,00"
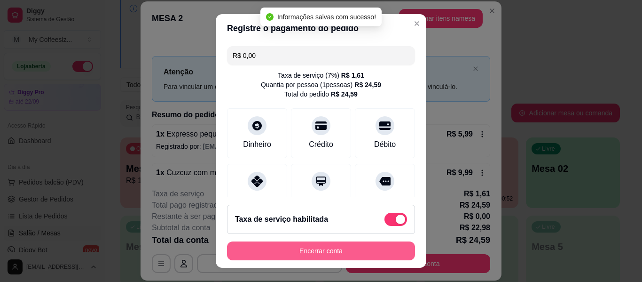
click at [332, 248] on button "Encerrar conta" at bounding box center [321, 250] width 188 height 19
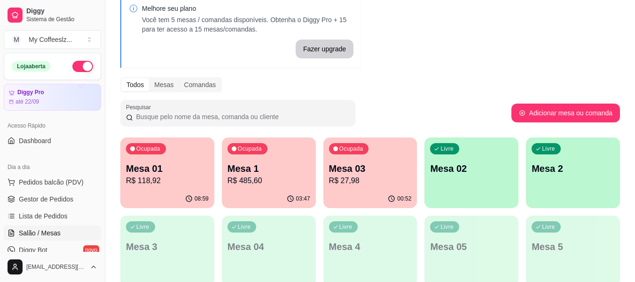
click at [471, 166] on p "Mesa 02" at bounding box center [471, 168] width 83 height 13
